Goal: Task Accomplishment & Management: Use online tool/utility

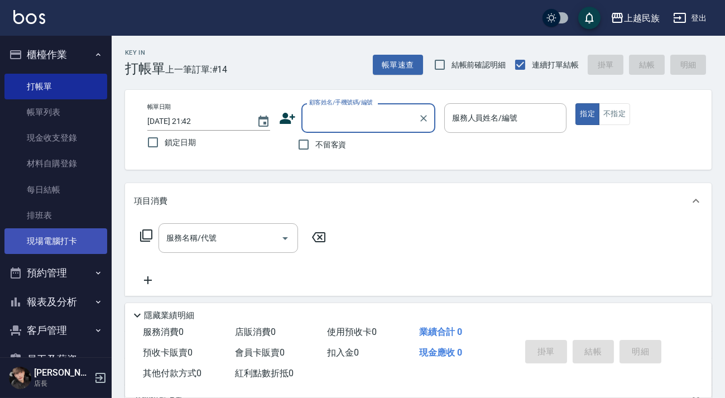
click at [64, 244] on link "現場電腦打卡" at bounding box center [55, 241] width 103 height 26
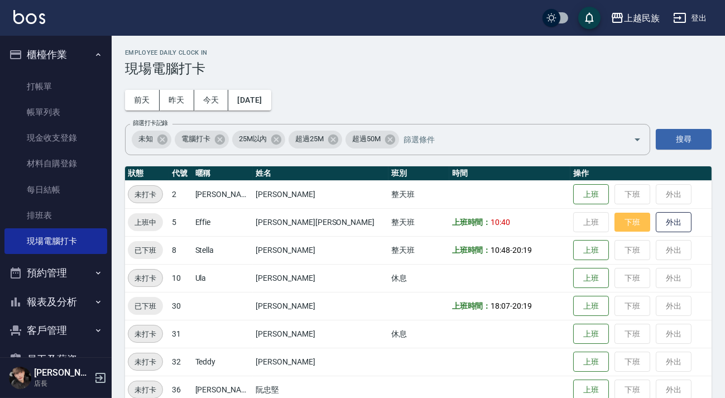
click at [614, 224] on button "下班" at bounding box center [632, 223] width 36 height 20
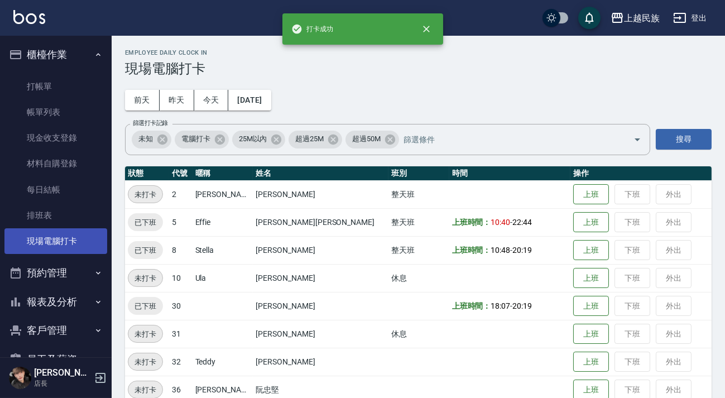
scroll to position [58, 0]
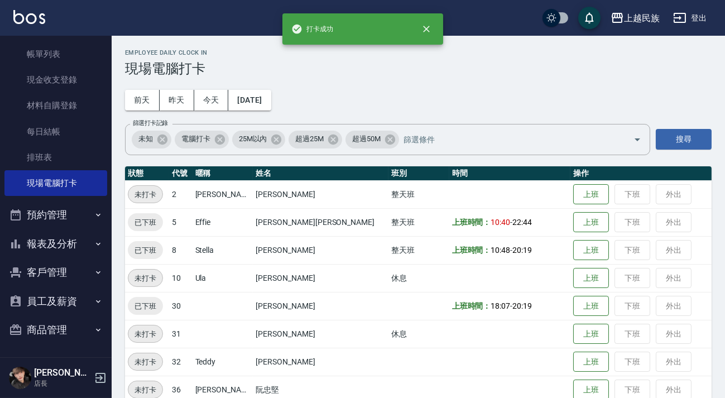
click at [63, 284] on button "客戶管理" at bounding box center [55, 272] width 103 height 29
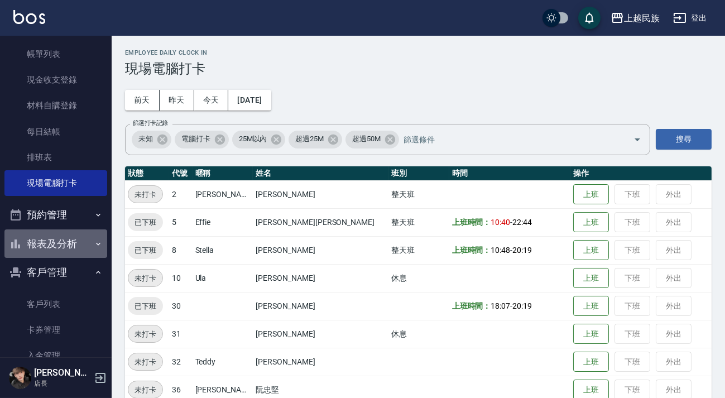
click at [56, 245] on button "報表及分析" at bounding box center [55, 243] width 103 height 29
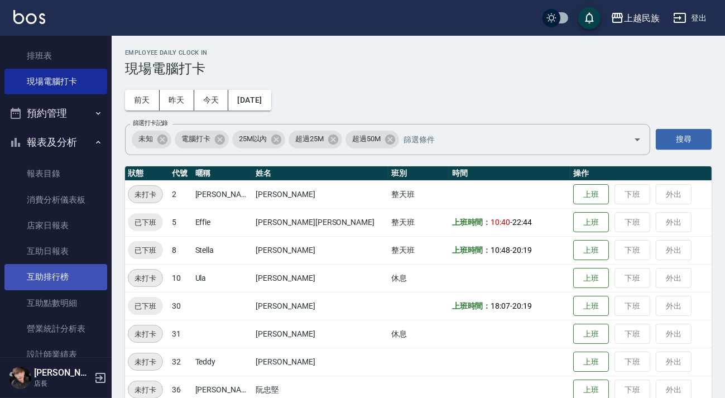
scroll to position [312, 0]
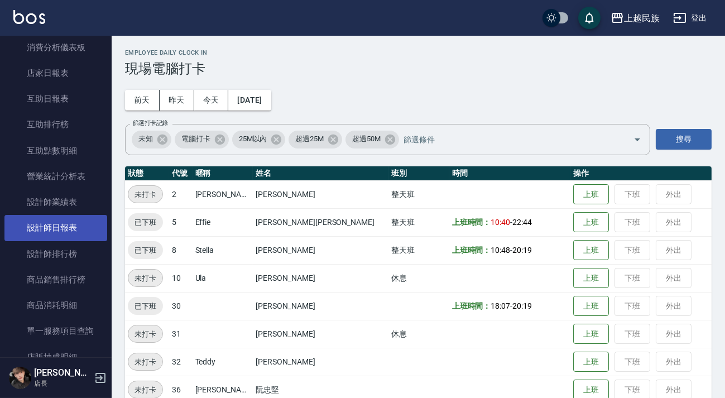
click at [55, 230] on link "設計師日報表" at bounding box center [55, 228] width 103 height 26
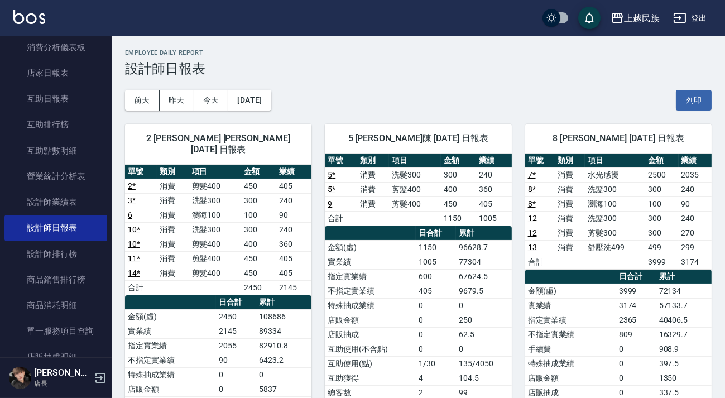
scroll to position [50, 0]
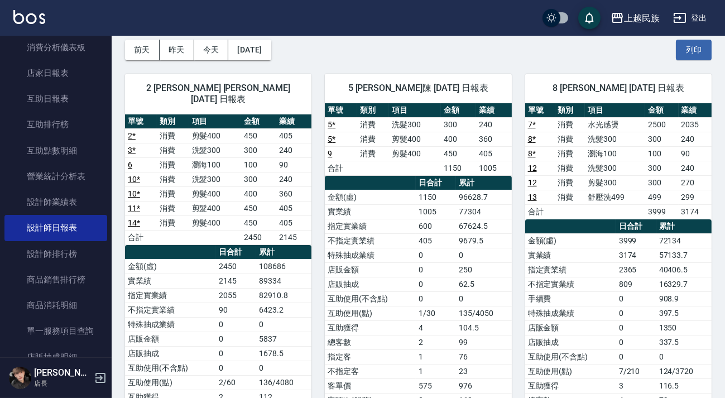
click at [704, 22] on button "登出" at bounding box center [689, 18] width 43 height 21
